Goal: Task Accomplishment & Management: Use online tool/utility

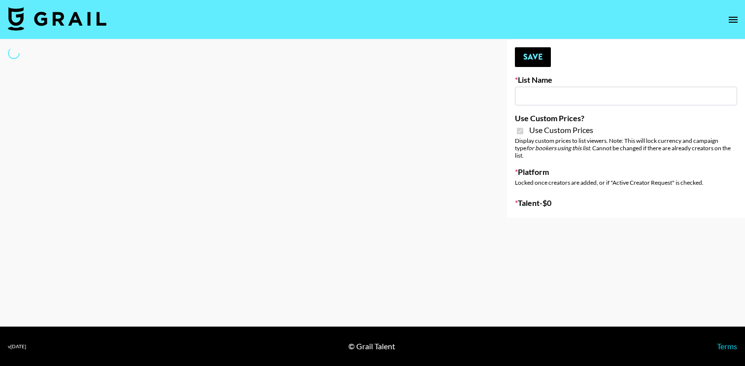
type input "Solitaire Harverst ([DATE])"
checkbox input "true"
select select "Brand"
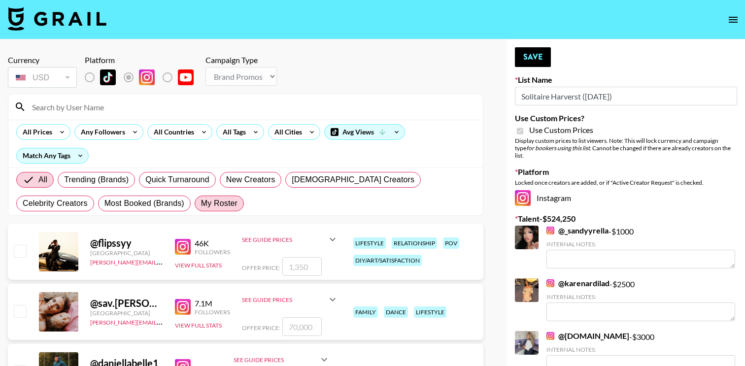
click at [201, 198] on span "My Roster" at bounding box center [219, 204] width 36 height 12
click at [201, 204] on input "My Roster" at bounding box center [201, 204] width 0 height 0
radio input "true"
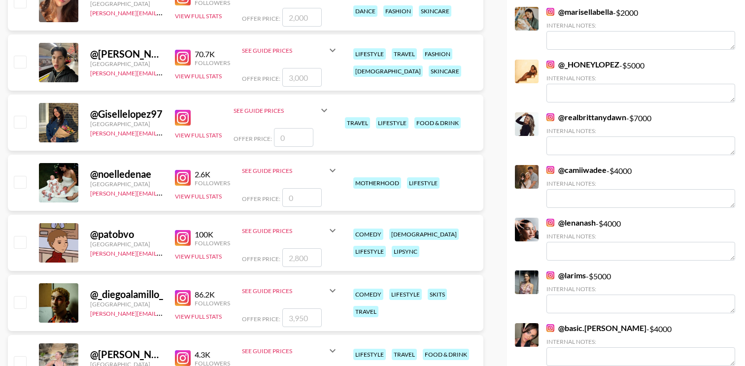
scroll to position [429, 0]
click at [21, 183] on input "checkbox" at bounding box center [20, 182] width 12 height 12
checkbox input "false"
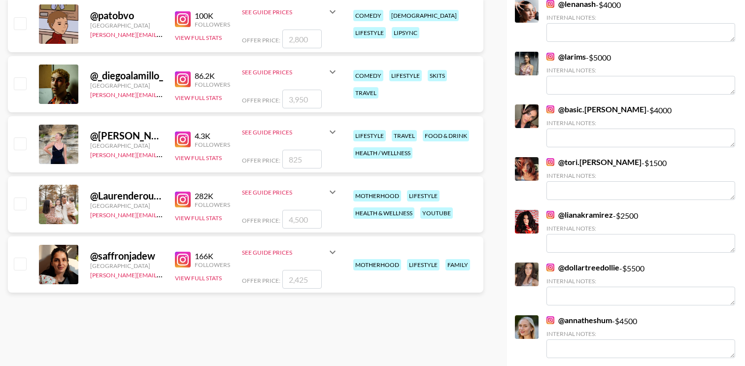
scroll to position [646, 0]
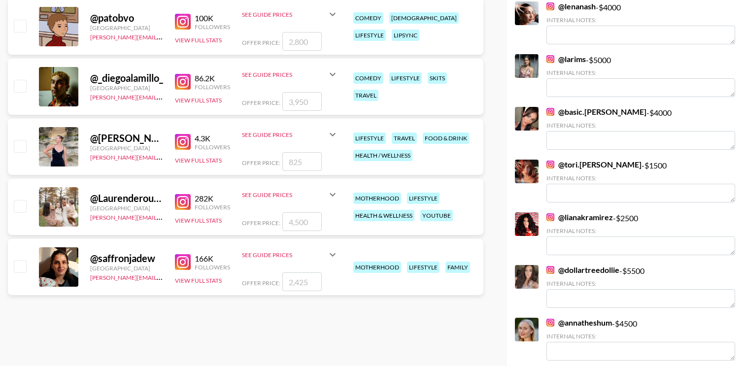
click at [18, 212] on input "checkbox" at bounding box center [20, 206] width 12 height 12
checkbox input "true"
type input "4500"
click at [18, 208] on input "checkbox" at bounding box center [20, 206] width 12 height 12
checkbox input "false"
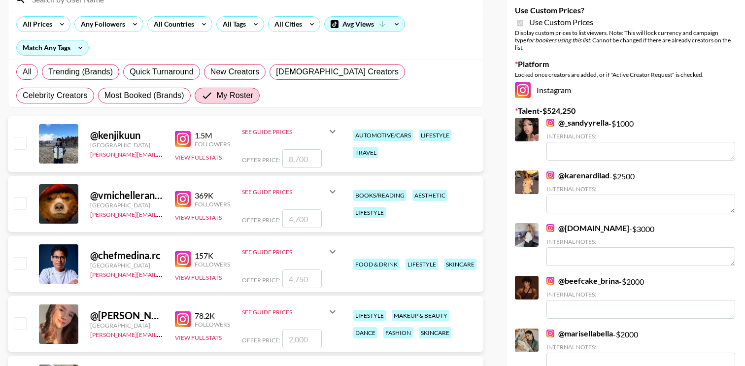
scroll to position [0, 0]
